Goal: Task Accomplishment & Management: Use online tool/utility

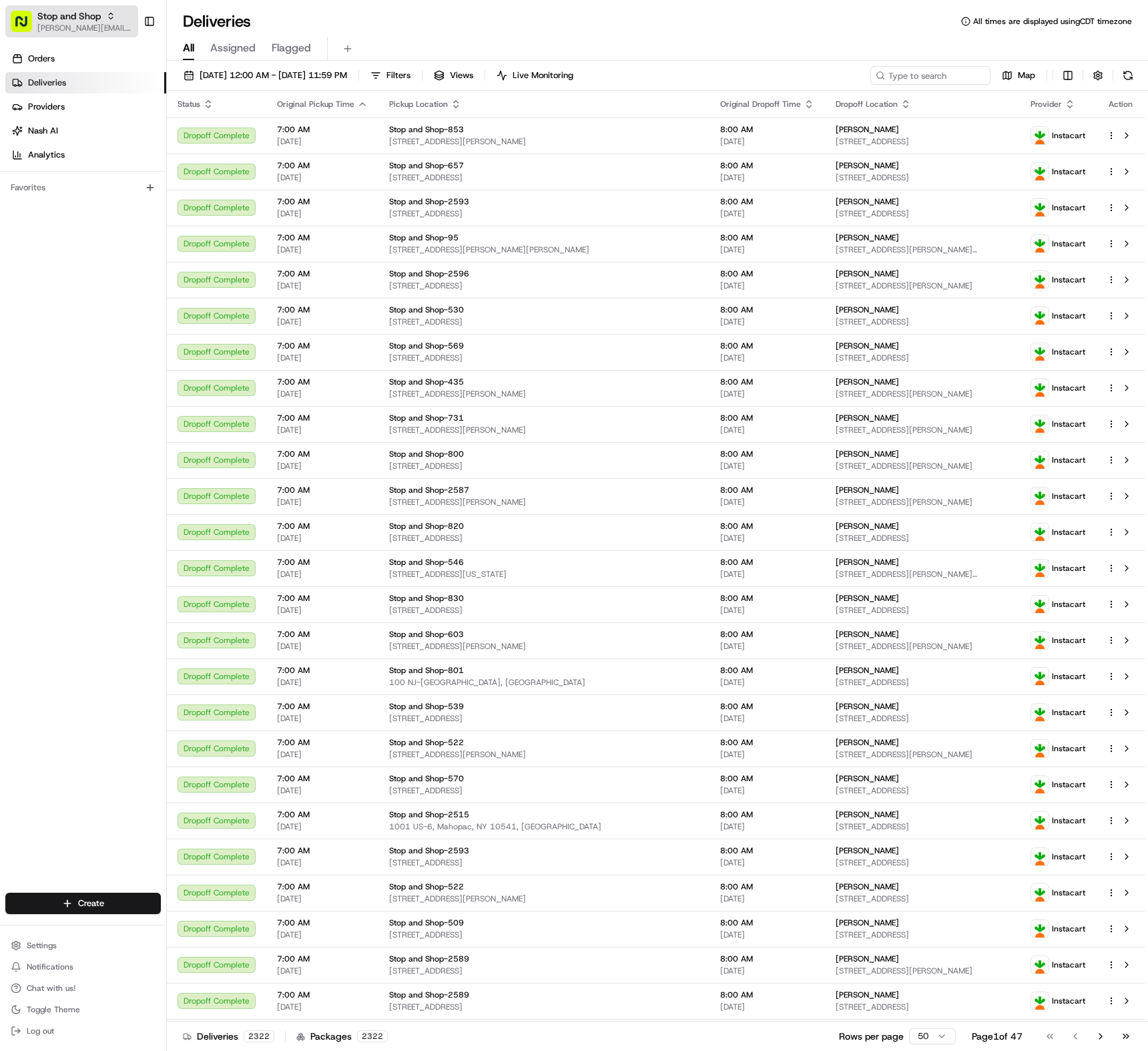
click at [109, 19] on icon "button" at bounding box center [110, 15] width 9 height 9
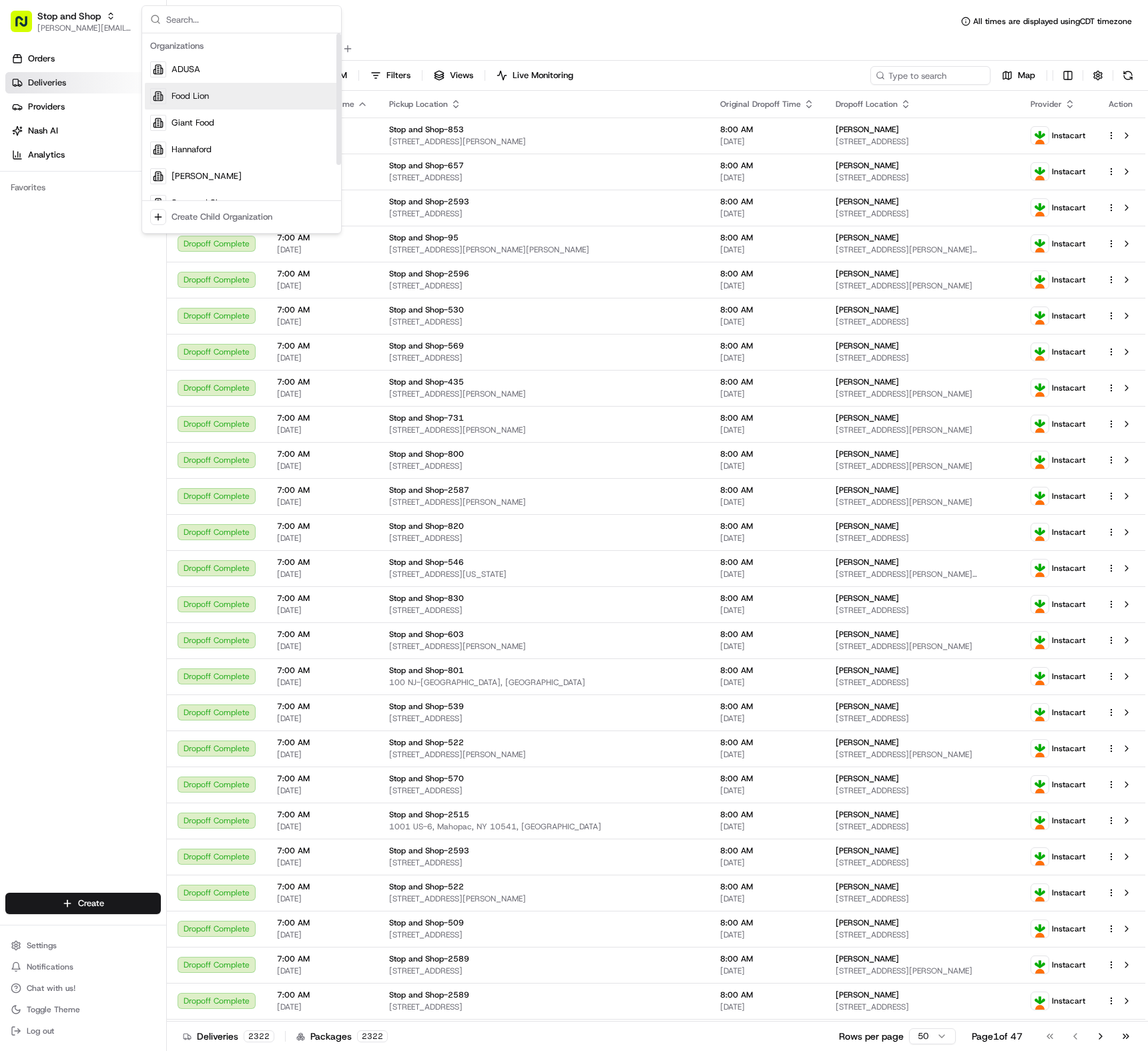
click at [205, 97] on span "Food Lion" at bounding box center [190, 96] width 37 height 12
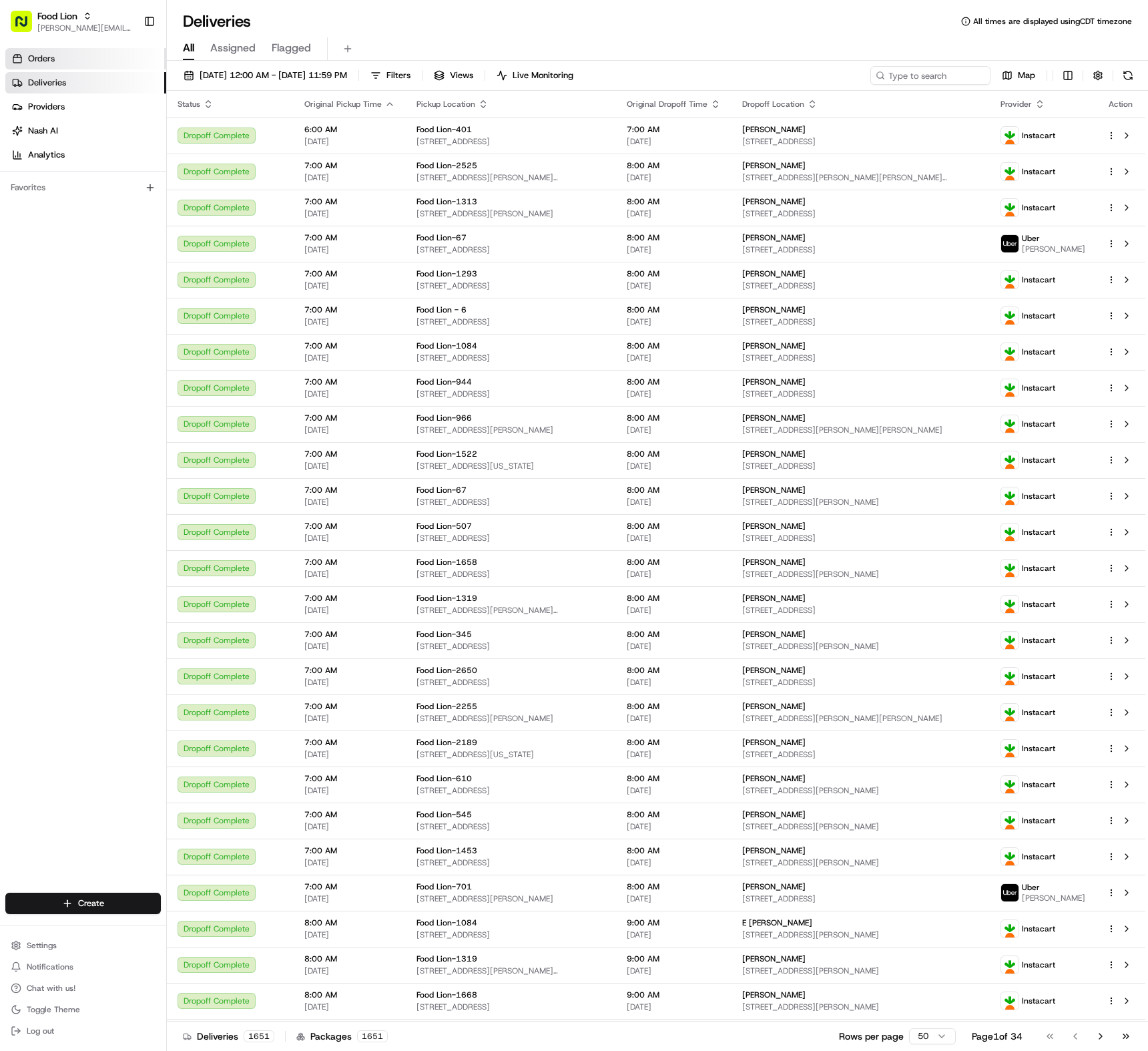
click at [69, 60] on link "Orders" at bounding box center [86, 58] width 161 height 21
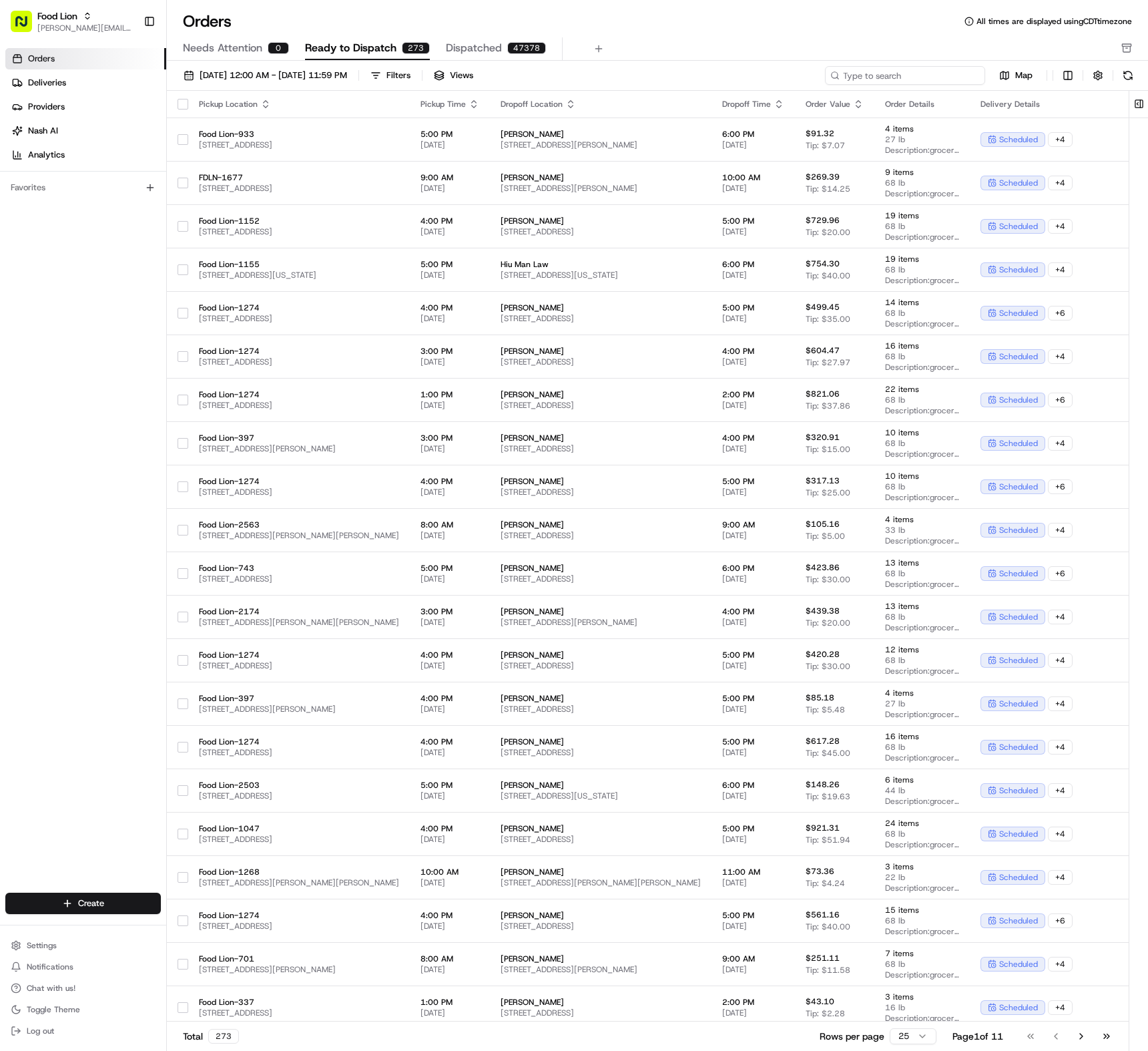
click at [942, 75] on input at bounding box center [904, 75] width 160 height 19
paste input "m699804518"
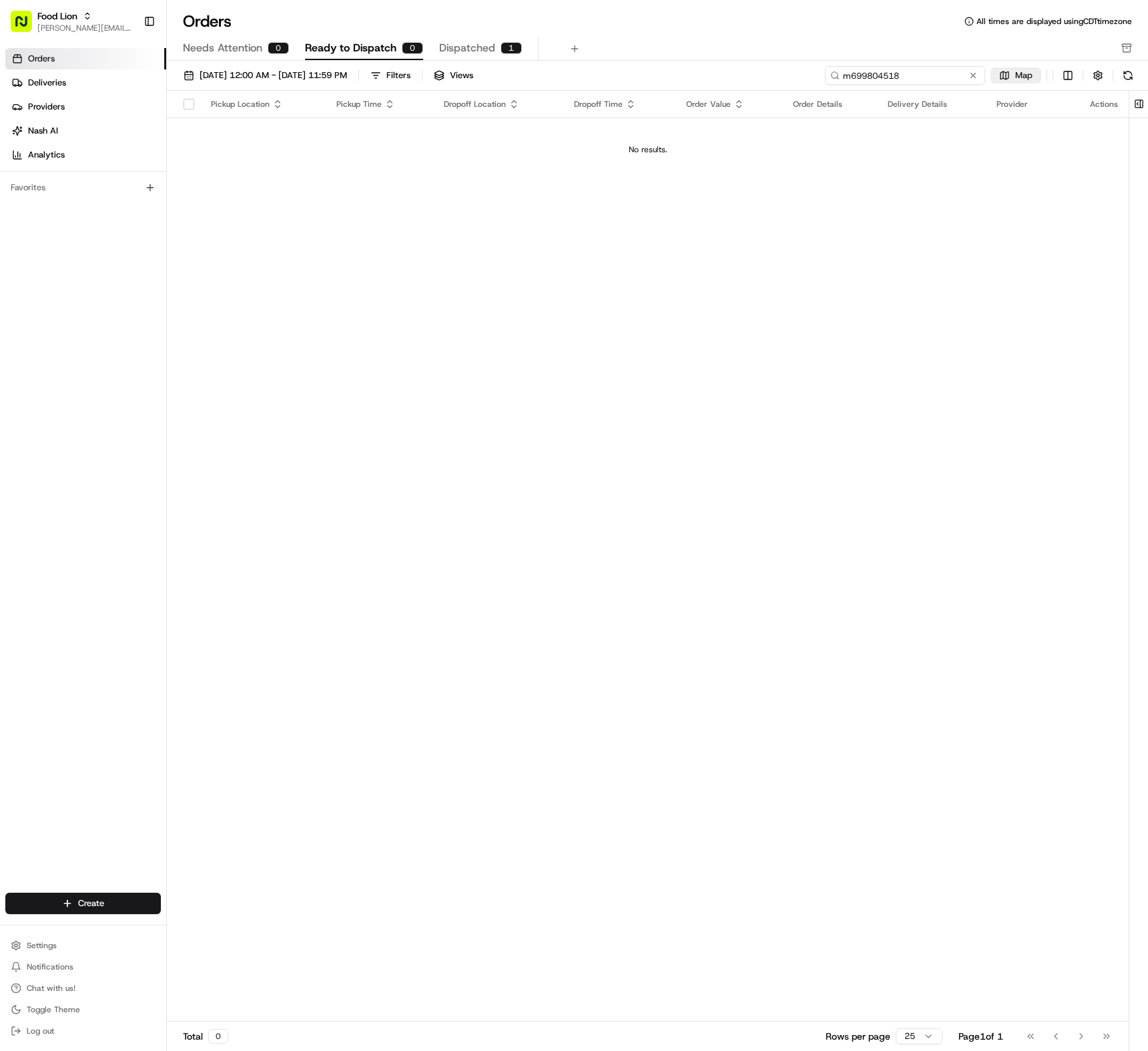
type input "m699804518"
click at [1007, 71] on button "Map" at bounding box center [1016, 75] width 51 height 16
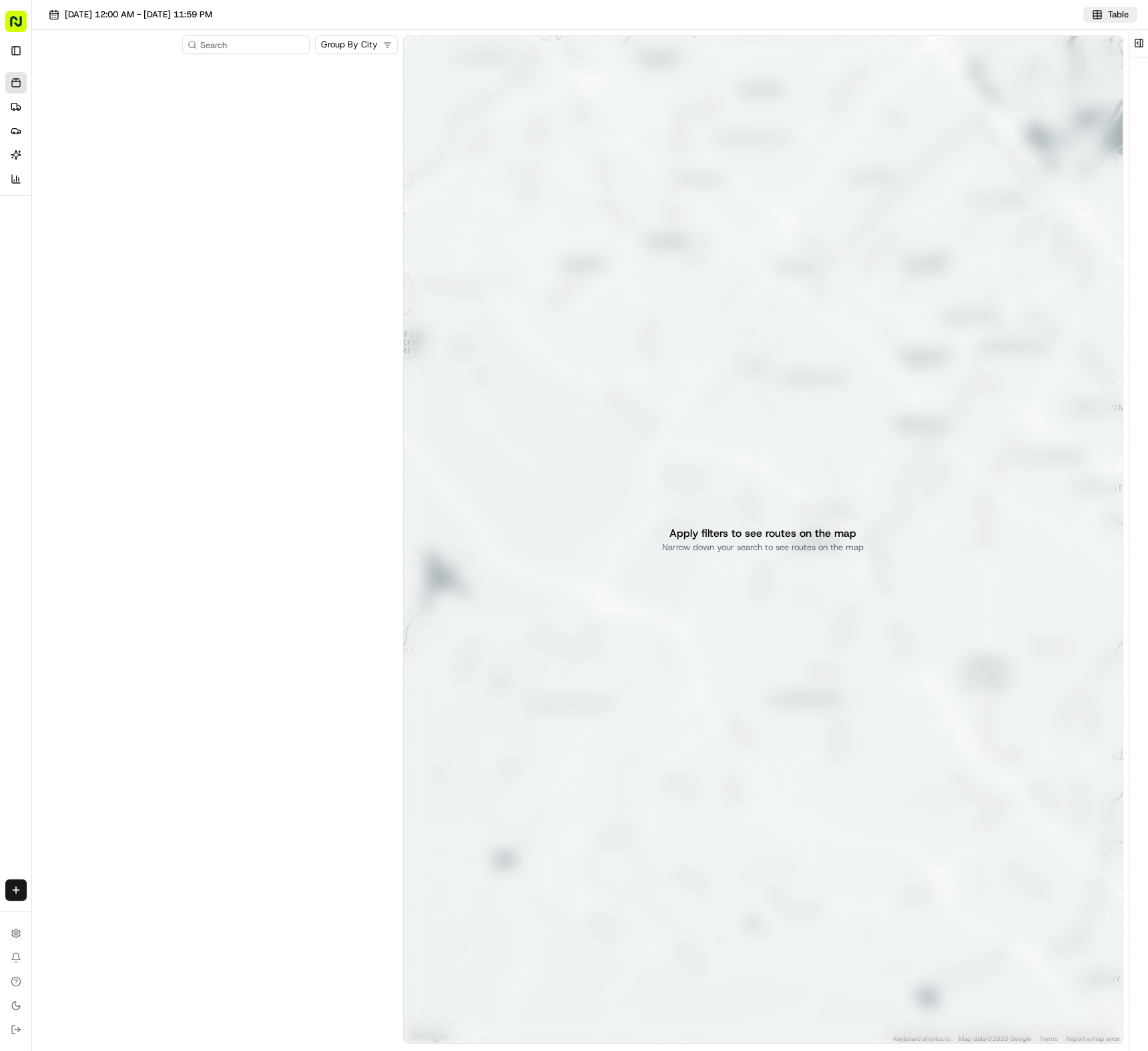
click at [1108, 15] on button "Table" at bounding box center [1110, 14] width 54 height 16
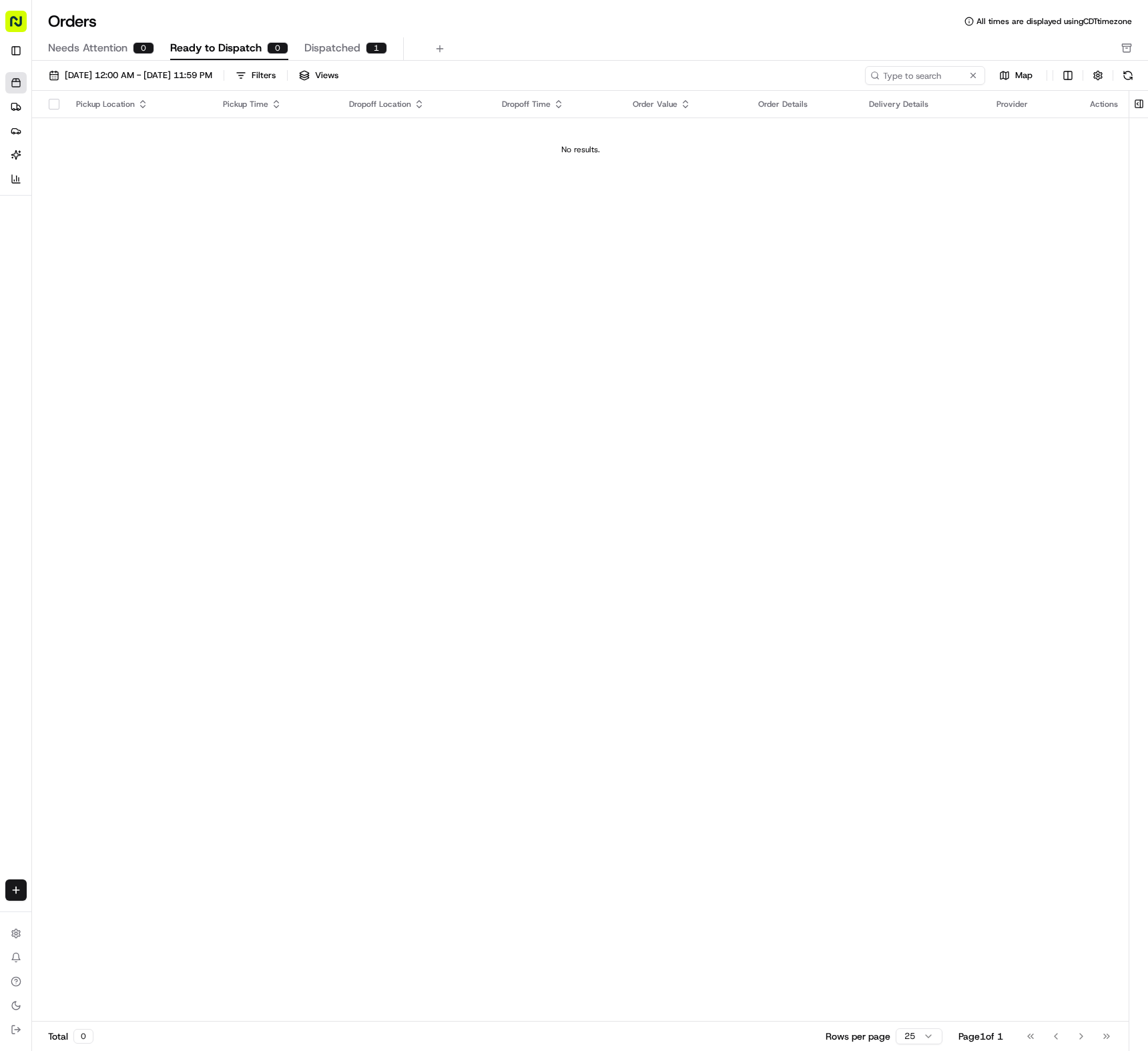
click at [347, 46] on span "Dispatched" at bounding box center [332, 47] width 56 height 16
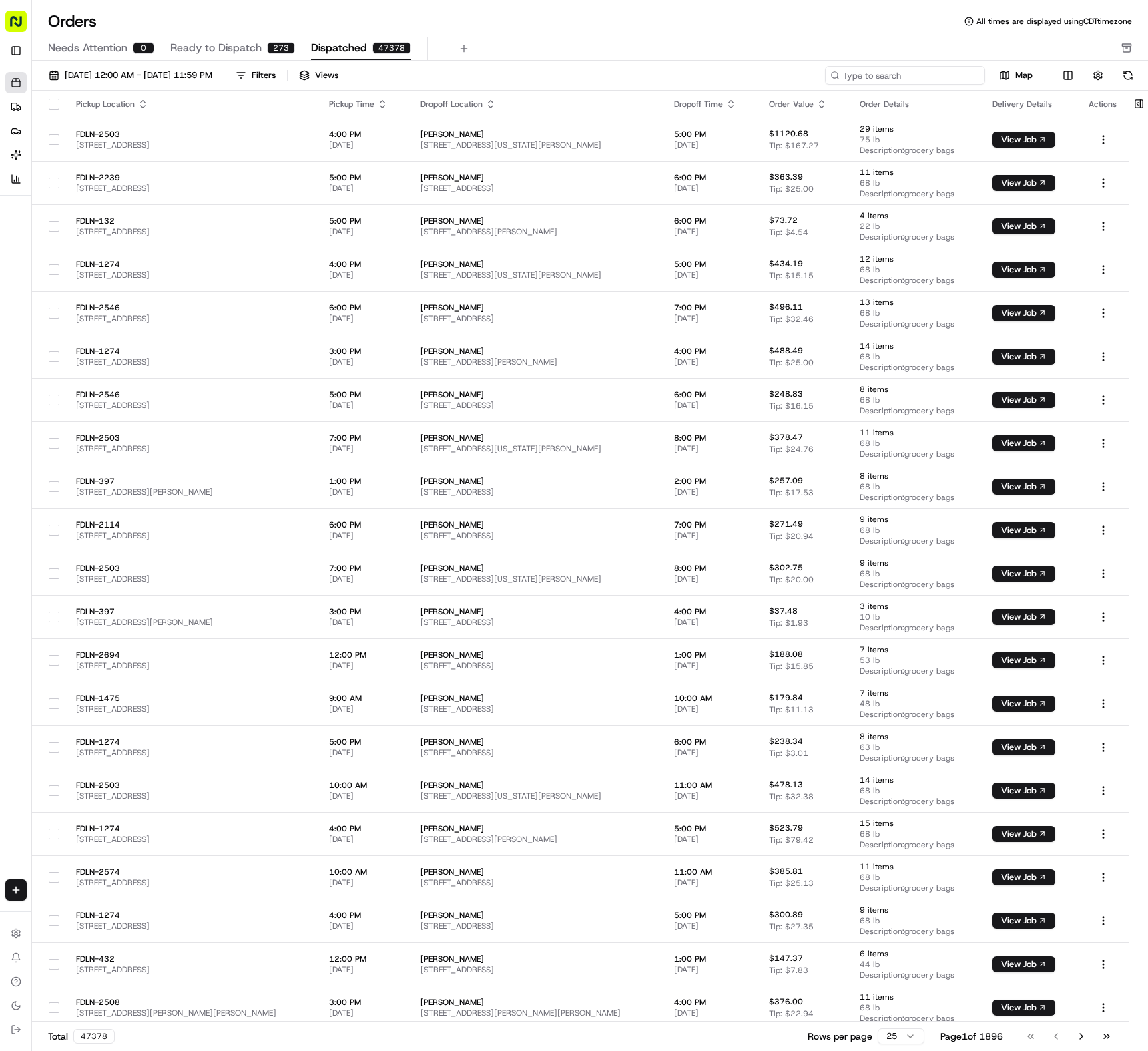
click at [903, 75] on input at bounding box center [904, 75] width 160 height 19
paste input "m699804518"
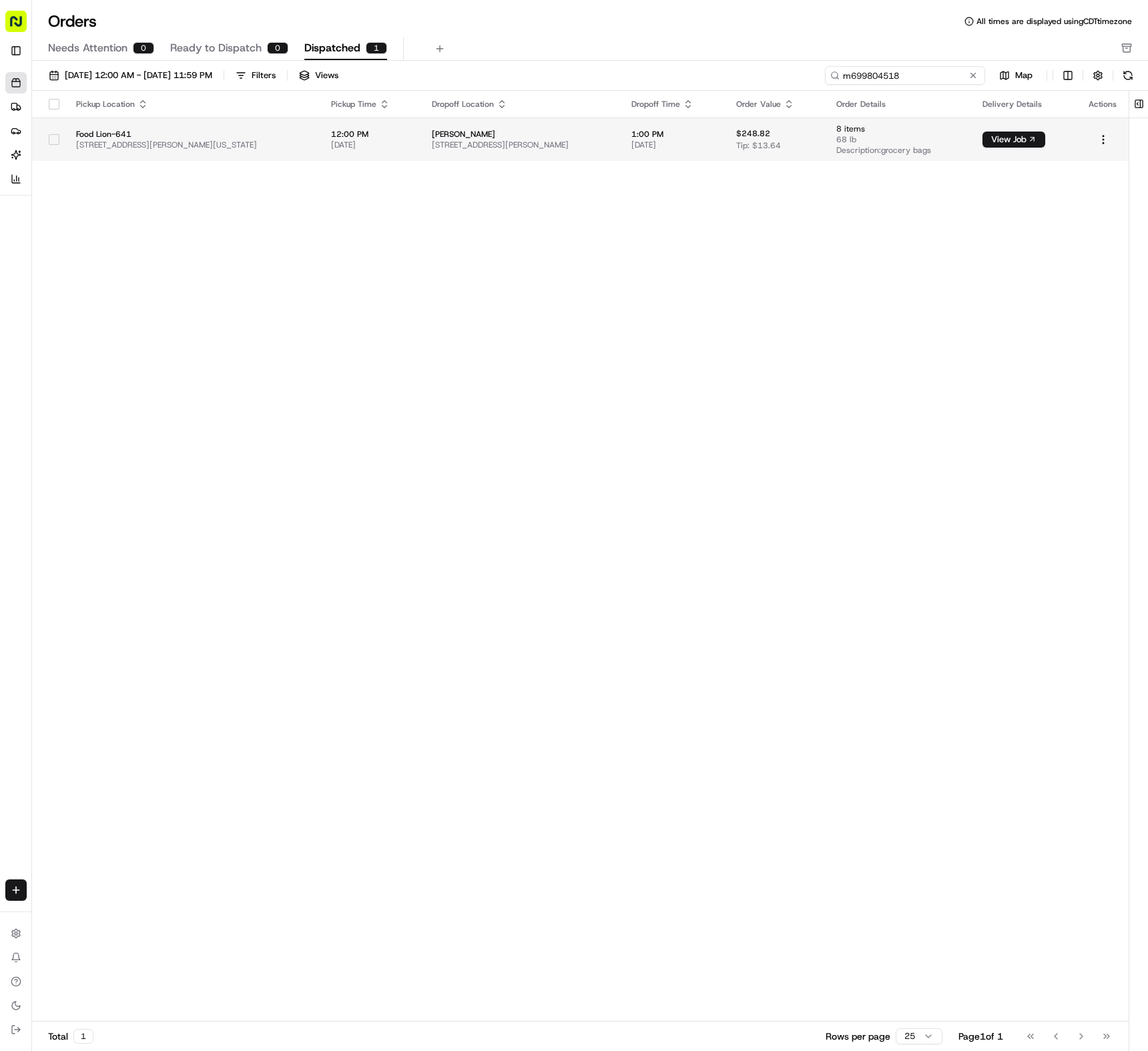
type input "m699804518"
click at [297, 137] on span "Food Lion-641" at bounding box center [193, 134] width 234 height 11
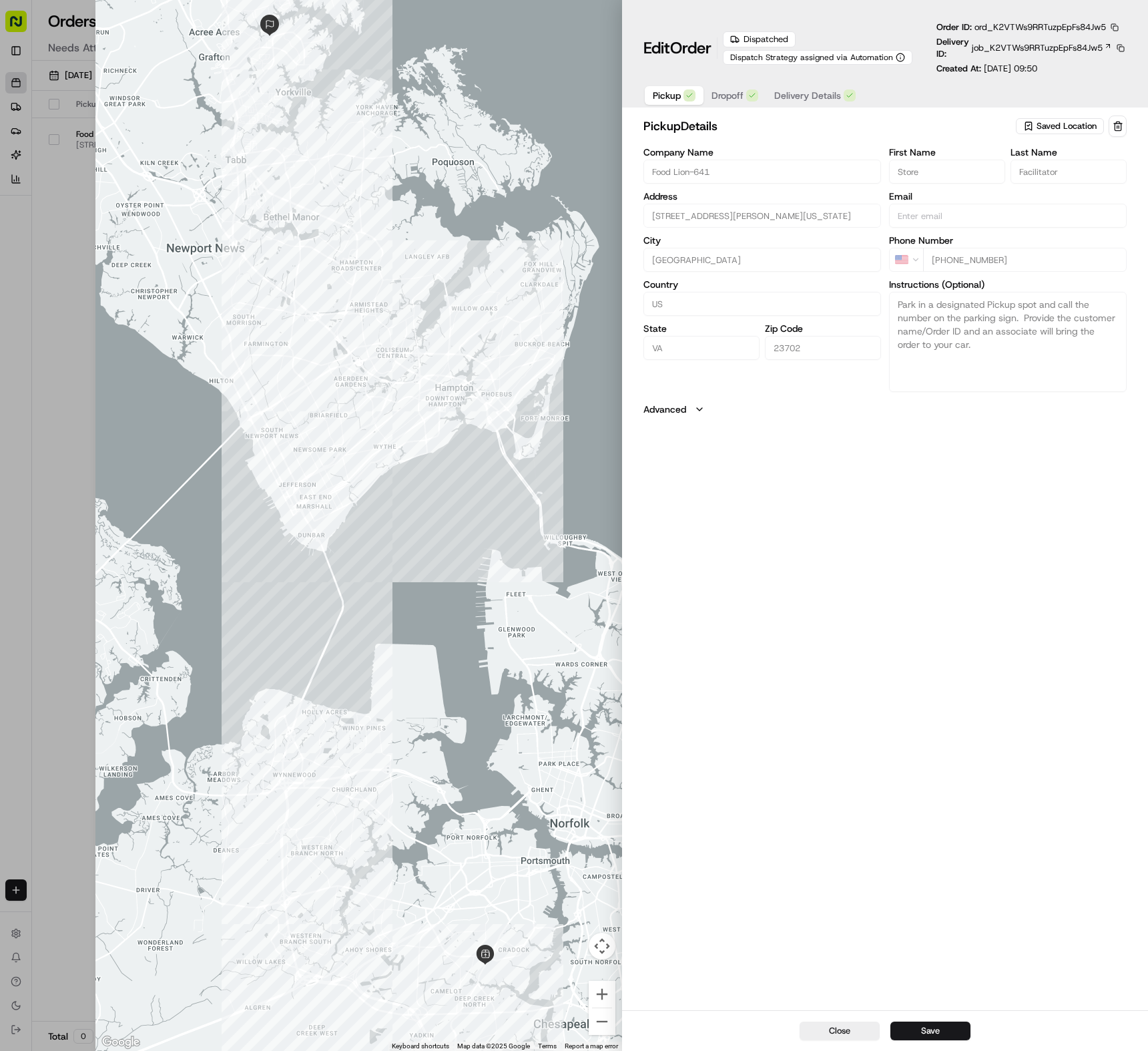
drag, startPoint x: 442, startPoint y: 636, endPoint x: 453, endPoint y: 567, distance: 69.9
click at [453, 567] on div at bounding box center [358, 525] width 526 height 1051
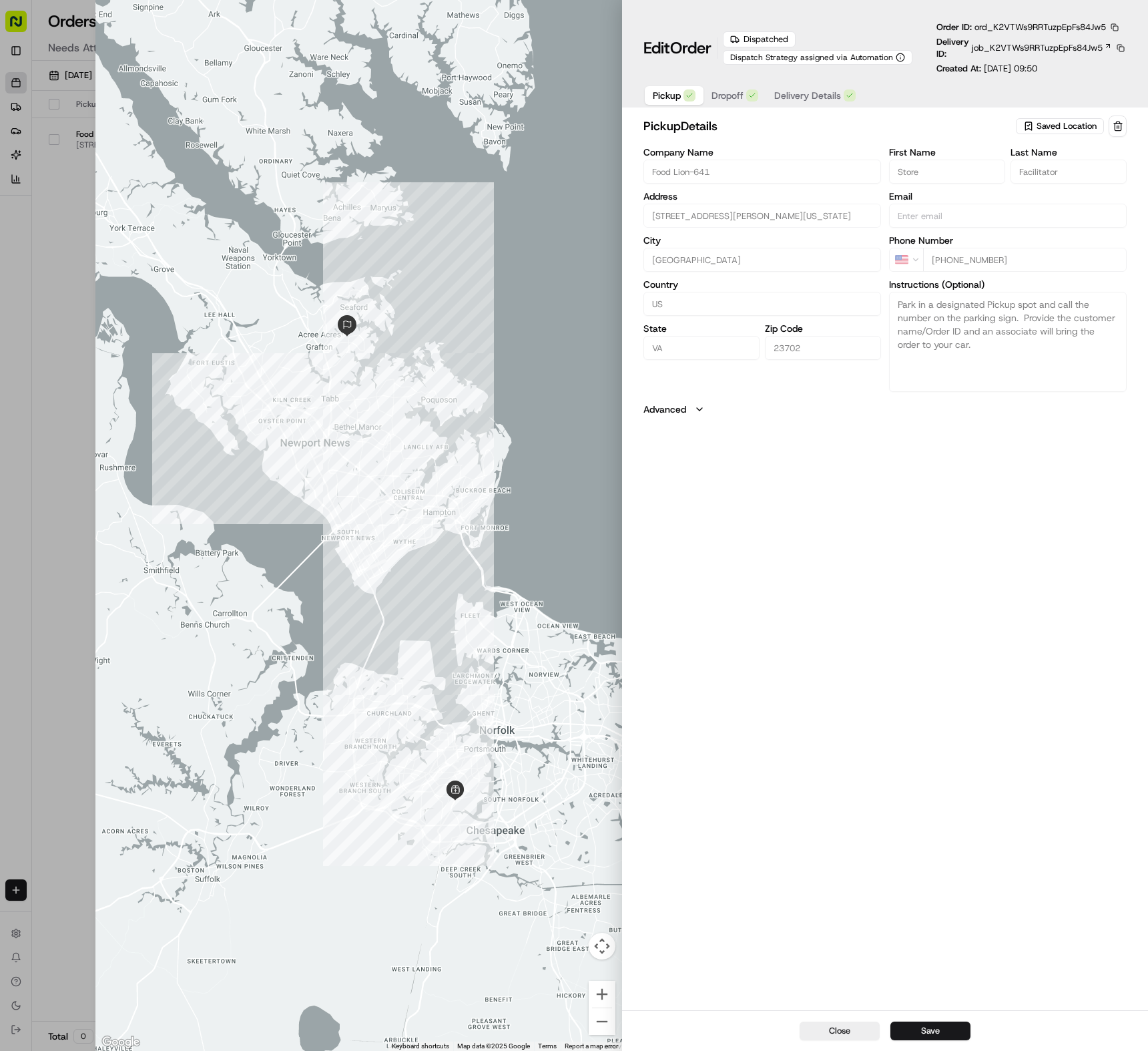
drag, startPoint x: 462, startPoint y: 490, endPoint x: 444, endPoint y: 559, distance: 71.3
click at [444, 559] on div at bounding box center [358, 525] width 526 height 1051
click at [708, 408] on button "Advanced" at bounding box center [885, 409] width 483 height 14
click at [731, 99] on span "Dropoff" at bounding box center [727, 96] width 32 height 14
click at [683, 95] on div "button" at bounding box center [689, 96] width 12 height 12
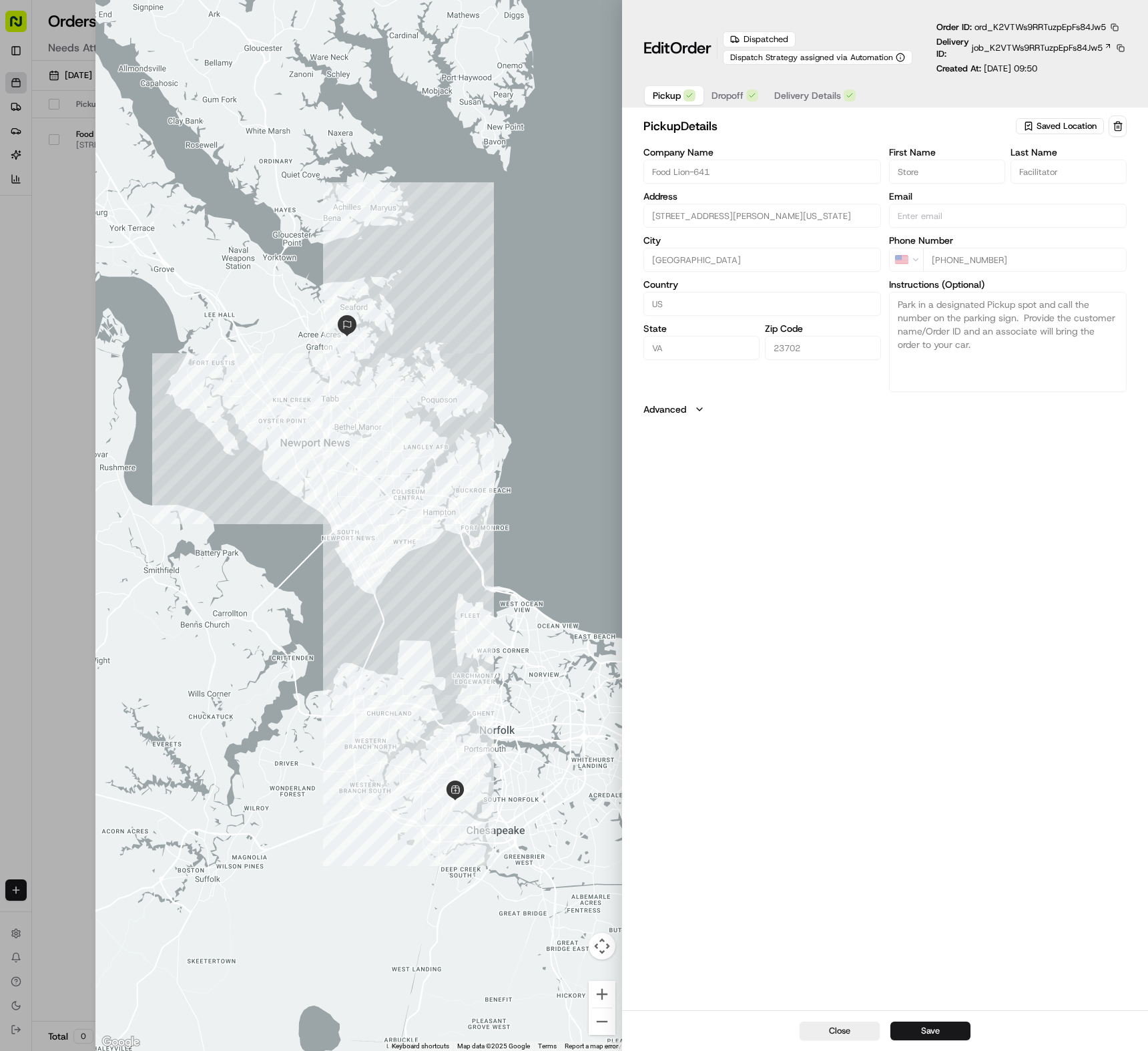
drag, startPoint x: 724, startPoint y: 104, endPoint x: 724, endPoint y: 97, distance: 7.0
click at [724, 102] on button "Dropoff" at bounding box center [735, 96] width 63 height 19
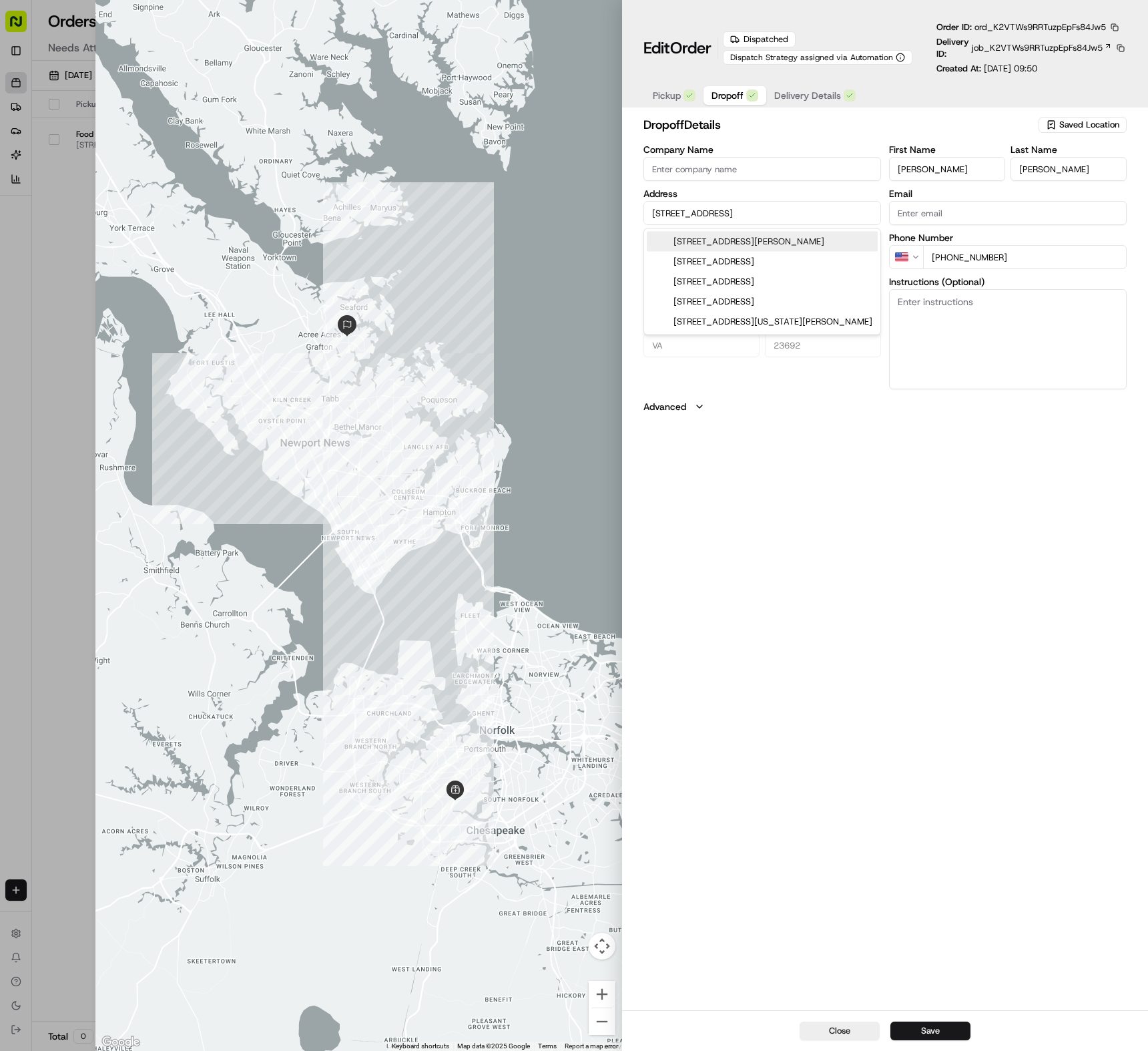
drag, startPoint x: 649, startPoint y: 210, endPoint x: 810, endPoint y: 211, distance: 161.0
click at [810, 211] on input "[STREET_ADDRESS]" at bounding box center [762, 213] width 238 height 24
click at [874, 497] on div "dropoff Details Saved Location Company Name Address [STREET_ADDRESS][GEOGRAPHIC…" at bounding box center [885, 561] width 526 height 898
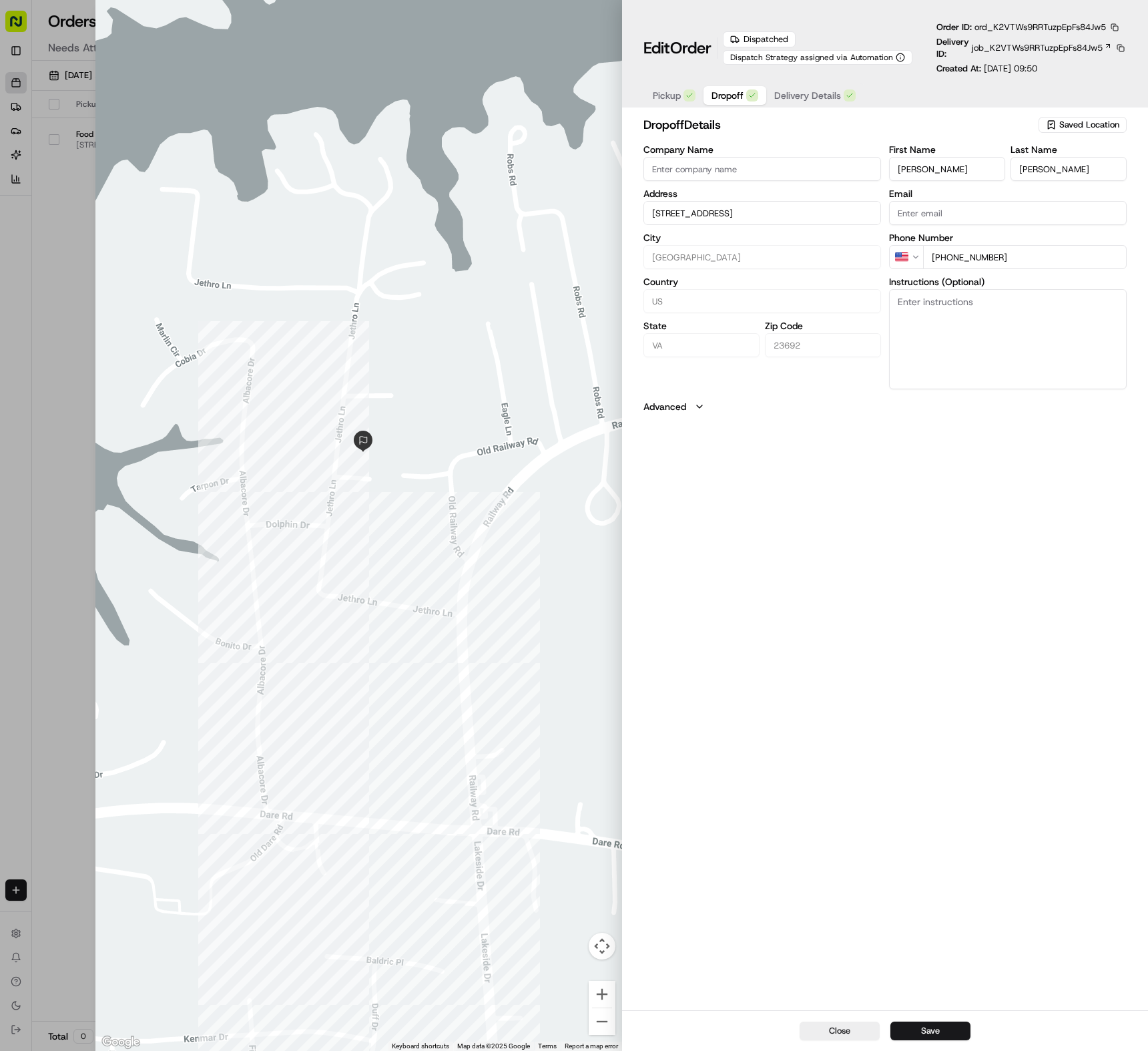
drag, startPoint x: 508, startPoint y: 435, endPoint x: 494, endPoint y: 444, distance: 16.6
click at [494, 444] on div at bounding box center [358, 525] width 526 height 1051
